Goal: Transaction & Acquisition: Purchase product/service

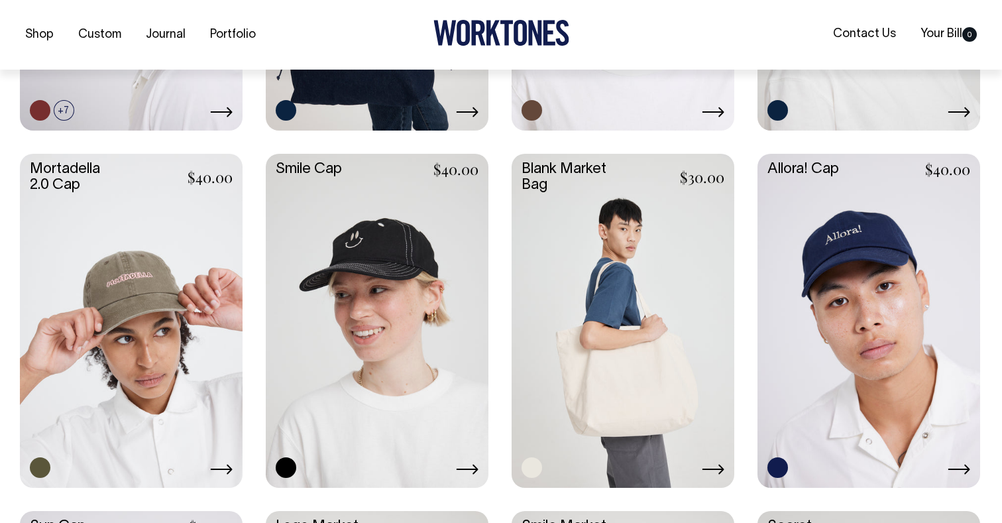
scroll to position [612, 0]
click at [133, 278] on link at bounding box center [131, 318] width 223 height 331
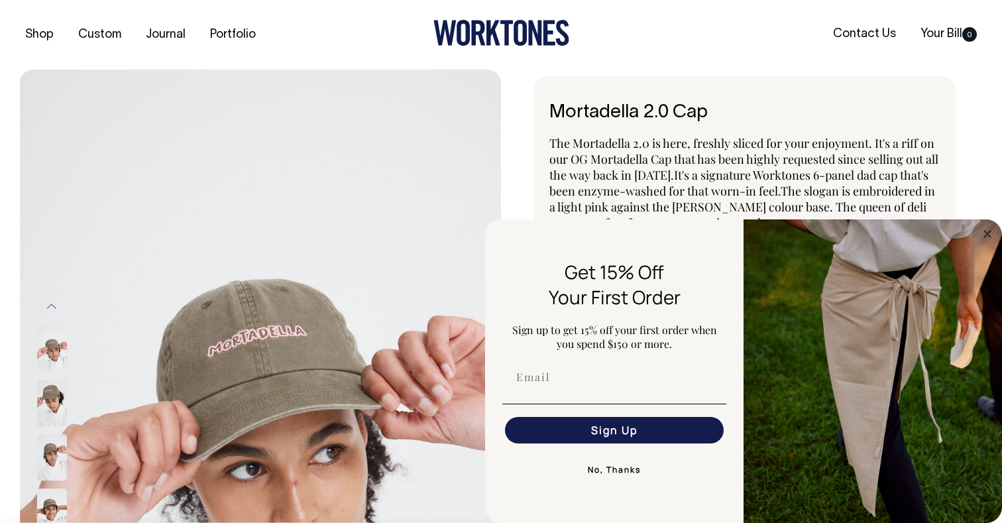
click at [15, 63] on div "Shop Custom Journal Portfolio Contact Us Your Bill 0" at bounding box center [501, 35] width 1002 height 70
click at [13, 70] on div "Previous Next •" at bounding box center [501, 457] width 1002 height 774
drag, startPoint x: 631, startPoint y: 471, endPoint x: 534, endPoint y: 425, distance: 107.9
click at [631, 471] on button "No, Thanks" at bounding box center [614, 470] width 224 height 27
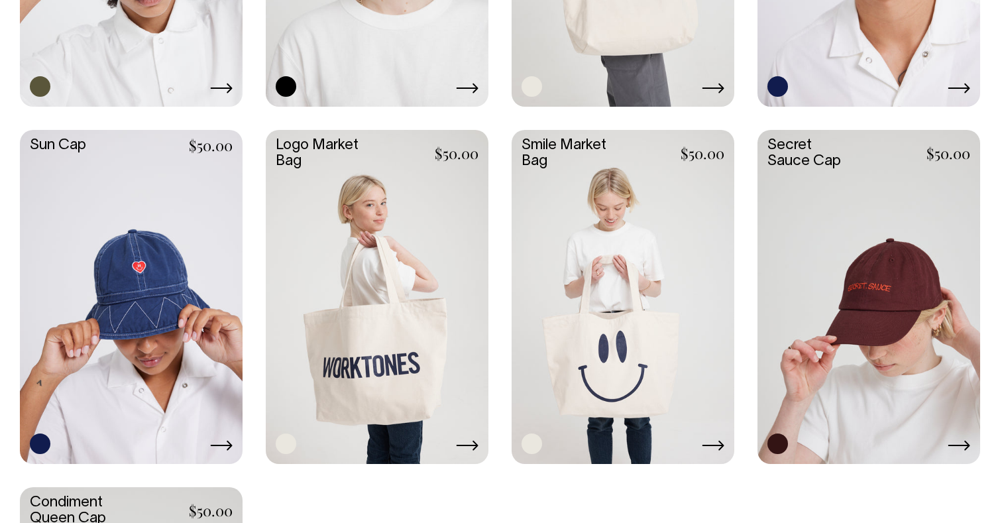
scroll to position [992, 0]
click at [159, 266] on link at bounding box center [131, 295] width 223 height 331
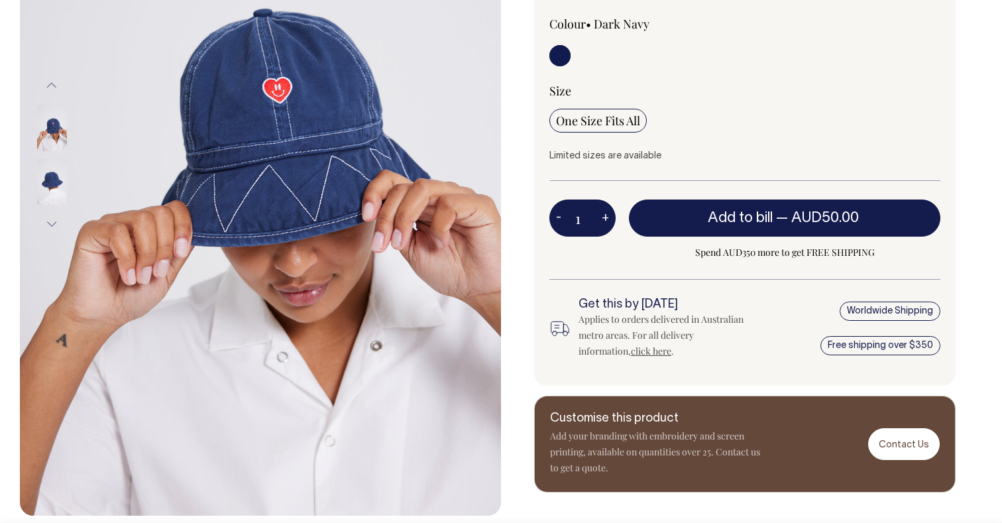
scroll to position [276, 0]
click at [45, 172] on img at bounding box center [52, 181] width 30 height 46
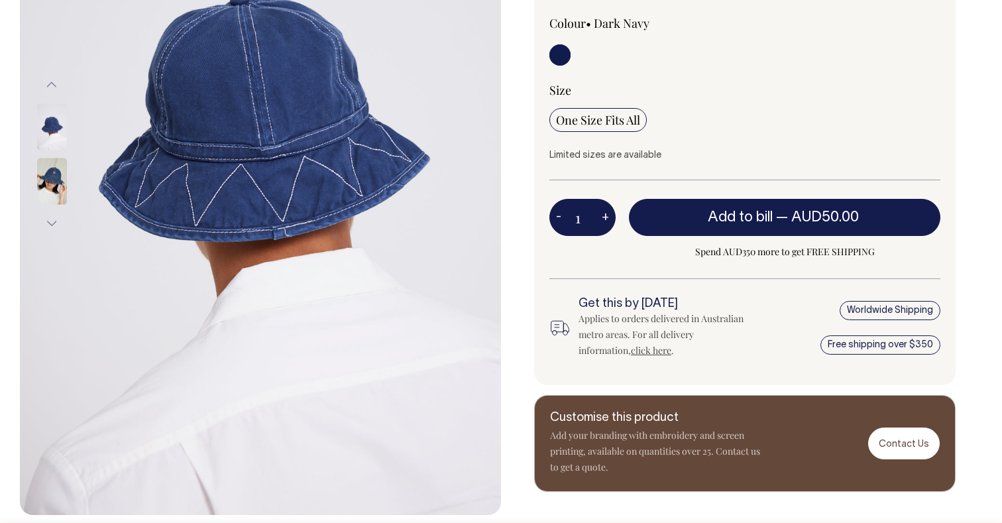
click at [48, 180] on img at bounding box center [52, 181] width 30 height 46
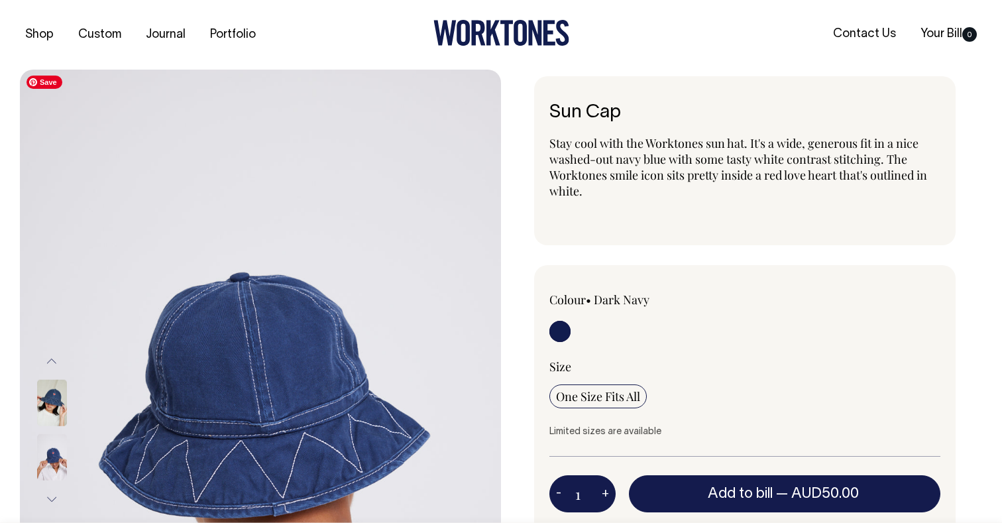
scroll to position [0, 0]
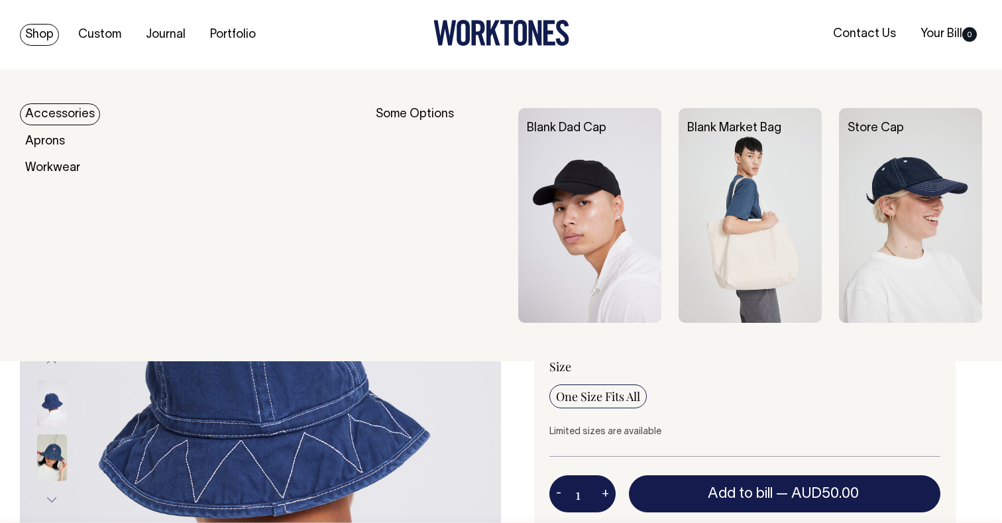
click at [43, 40] on link "Shop" at bounding box center [39, 35] width 39 height 22
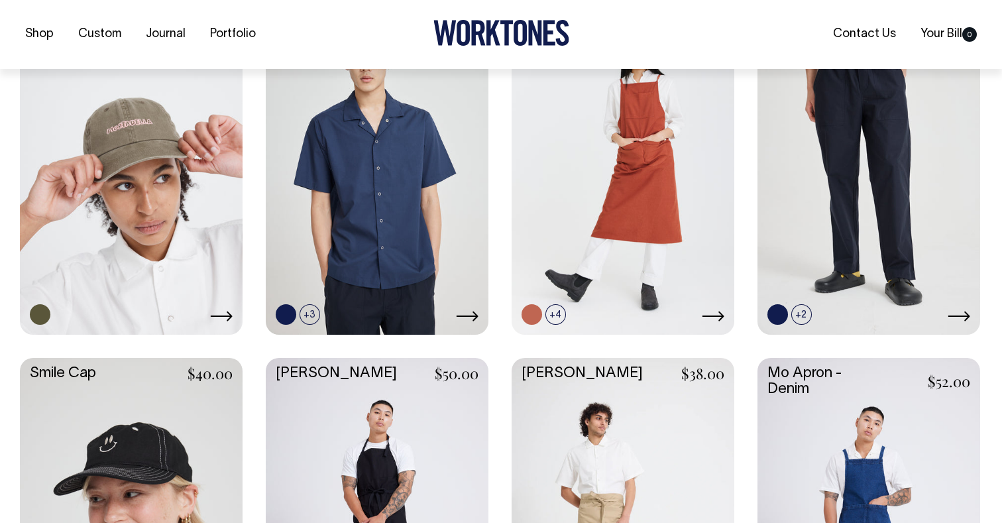
scroll to position [1106, 0]
